Goal: Task Accomplishment & Management: Use online tool/utility

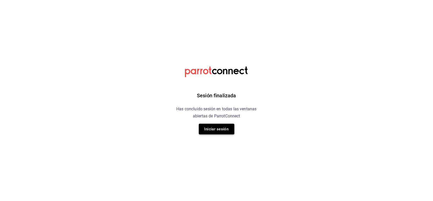
click at [206, 129] on button "Iniciar sesión" at bounding box center [217, 129] width 36 height 11
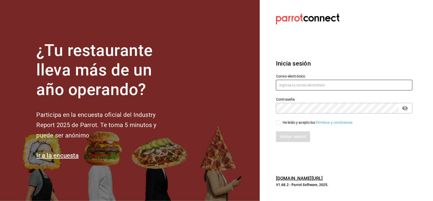
type input "alejandra.solis2024@outlook.com"
click at [279, 123] on input "He leído y acepto los Términos y condiciones." at bounding box center [278, 122] width 5 height 5
checkbox input "true"
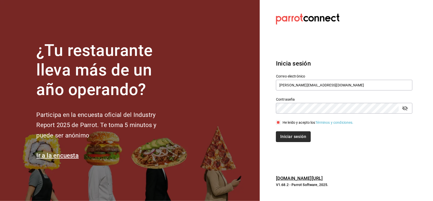
click at [286, 136] on button "Iniciar sesión" at bounding box center [293, 136] width 35 height 11
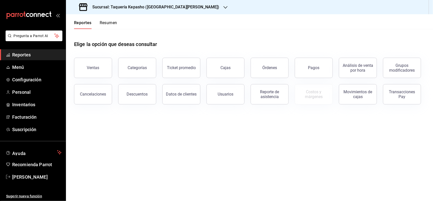
click at [113, 22] on button "Resumen" at bounding box center [109, 24] width 18 height 9
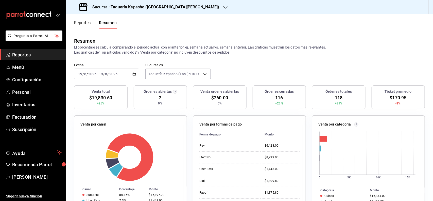
click at [151, 7] on h3 "Sucursal: Taquería Kepasho ([GEOGRAPHIC_DATA][PERSON_NAME])" at bounding box center [153, 7] width 131 height 6
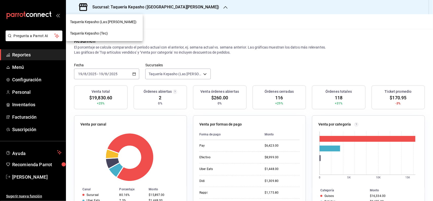
click at [103, 31] on span "Taquería Kepasho (Tec)" at bounding box center [89, 33] width 38 height 5
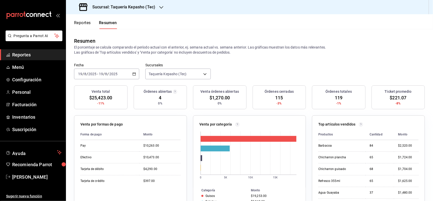
click at [81, 17] on div "Reportes Resumen" at bounding box center [91, 21] width 51 height 15
click at [81, 25] on button "Reportes" at bounding box center [82, 24] width 17 height 9
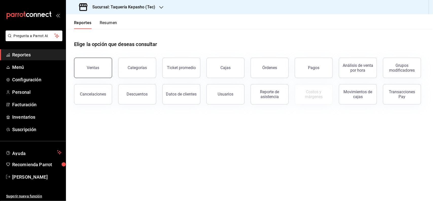
click at [111, 64] on div "Ventas" at bounding box center [90, 65] width 44 height 26
click at [107, 68] on button "Ventas" at bounding box center [93, 68] width 38 height 20
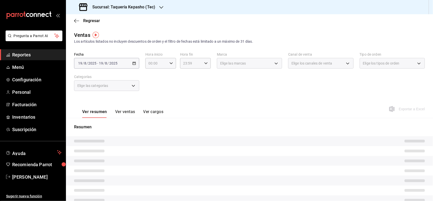
click at [131, 111] on button "Ver ventas" at bounding box center [125, 113] width 20 height 9
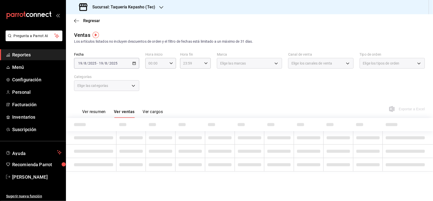
click at [137, 83] on div "Elige las categorías" at bounding box center [106, 85] width 65 height 11
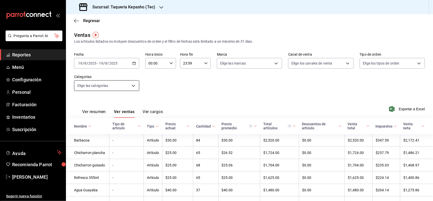
click at [134, 84] on body "Pregunta a Parrot AI Reportes Menú Configuración Personal Facturación Inventari…" at bounding box center [216, 100] width 433 height 201
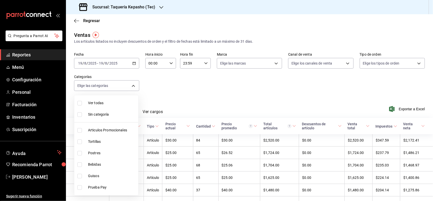
click at [113, 153] on span "Postres" at bounding box center [112, 152] width 48 height 5
type input "80394fb5-4f8c-4364-8ccf-133ca3d1566e"
checkbox input "true"
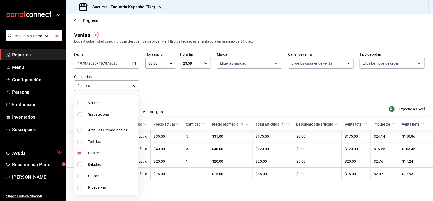
click at [270, 93] on div at bounding box center [216, 100] width 433 height 201
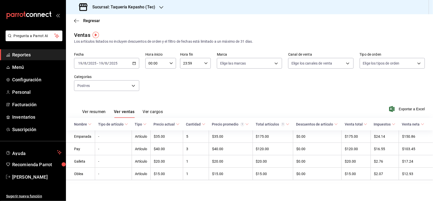
click at [19, 56] on span "Reportes" at bounding box center [36, 54] width 49 height 7
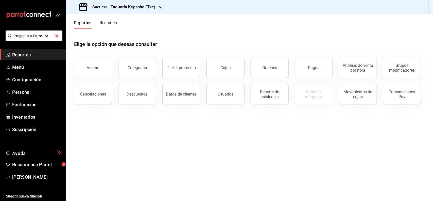
click at [99, 25] on div "Reportes Resumen" at bounding box center [95, 24] width 43 height 9
click at [103, 22] on button "Resumen" at bounding box center [109, 24] width 18 height 9
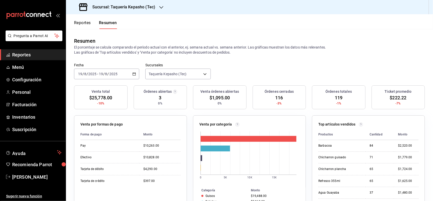
click at [25, 54] on span "Reportes" at bounding box center [36, 54] width 49 height 7
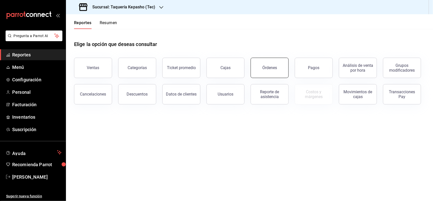
click at [281, 66] on button "Órdenes" at bounding box center [270, 68] width 38 height 20
